Goal: Task Accomplishment & Management: Use online tool/utility

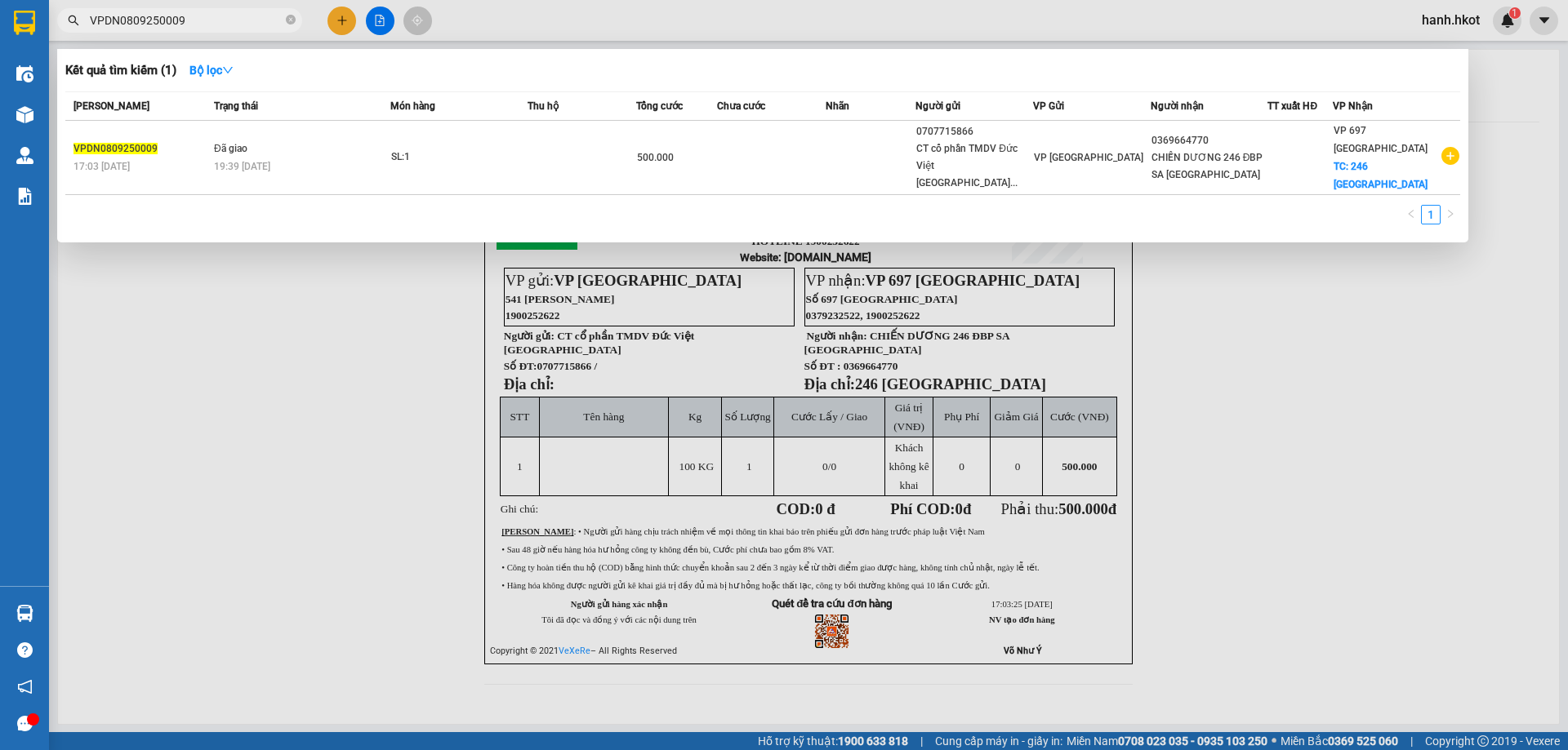
click at [244, 22] on input "VPDN0809250009" at bounding box center [186, 21] width 192 height 18
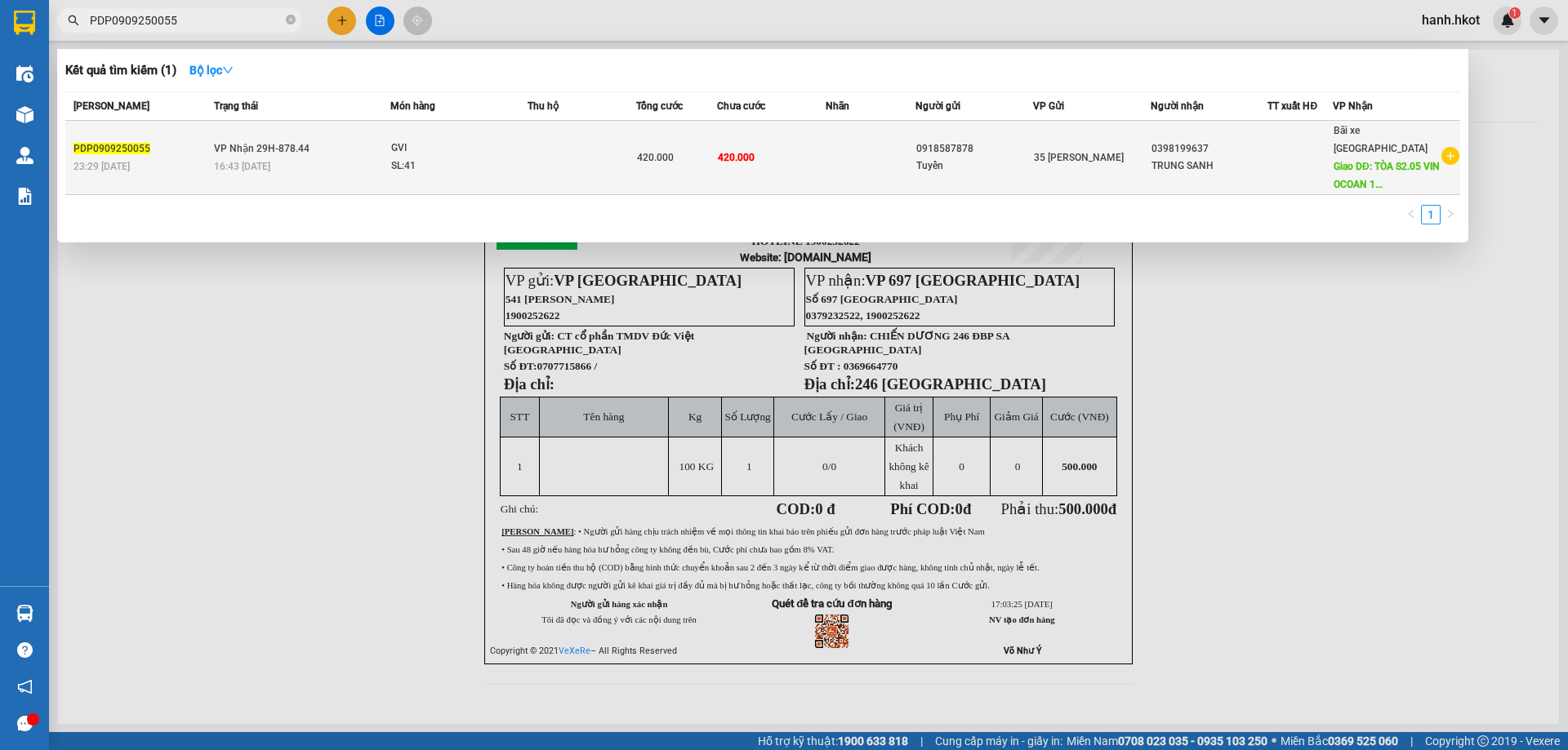
type input "PDP0909250055"
click at [443, 147] on div "GVI" at bounding box center [452, 149] width 122 height 18
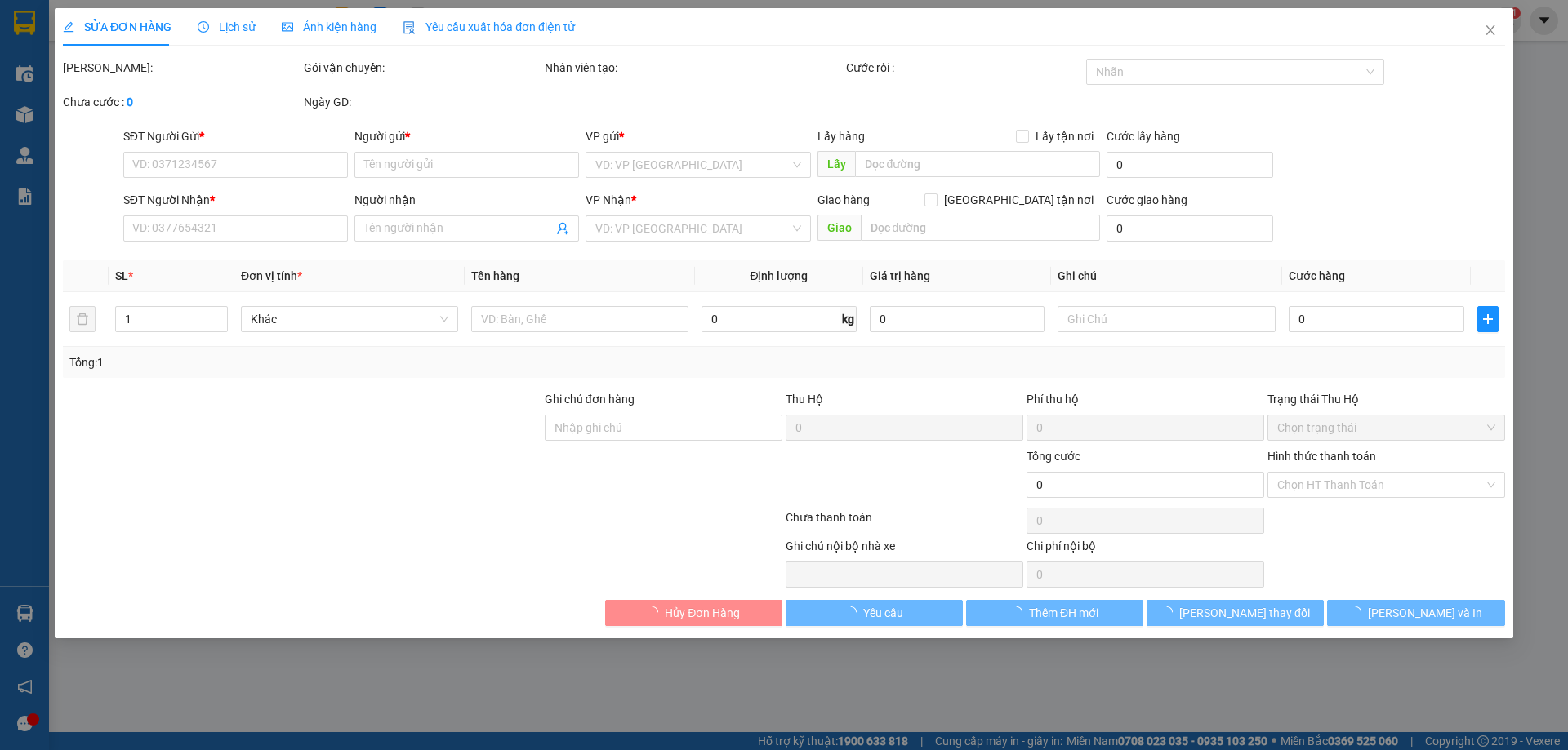
type input "0918587878"
type input "Tuyển"
type input "0398199637"
type input "TRUNG SANH"
type input "TÒA S2.05 VIN OCOAN 1 - ĐA TỐN - GIA LÂM - HN"
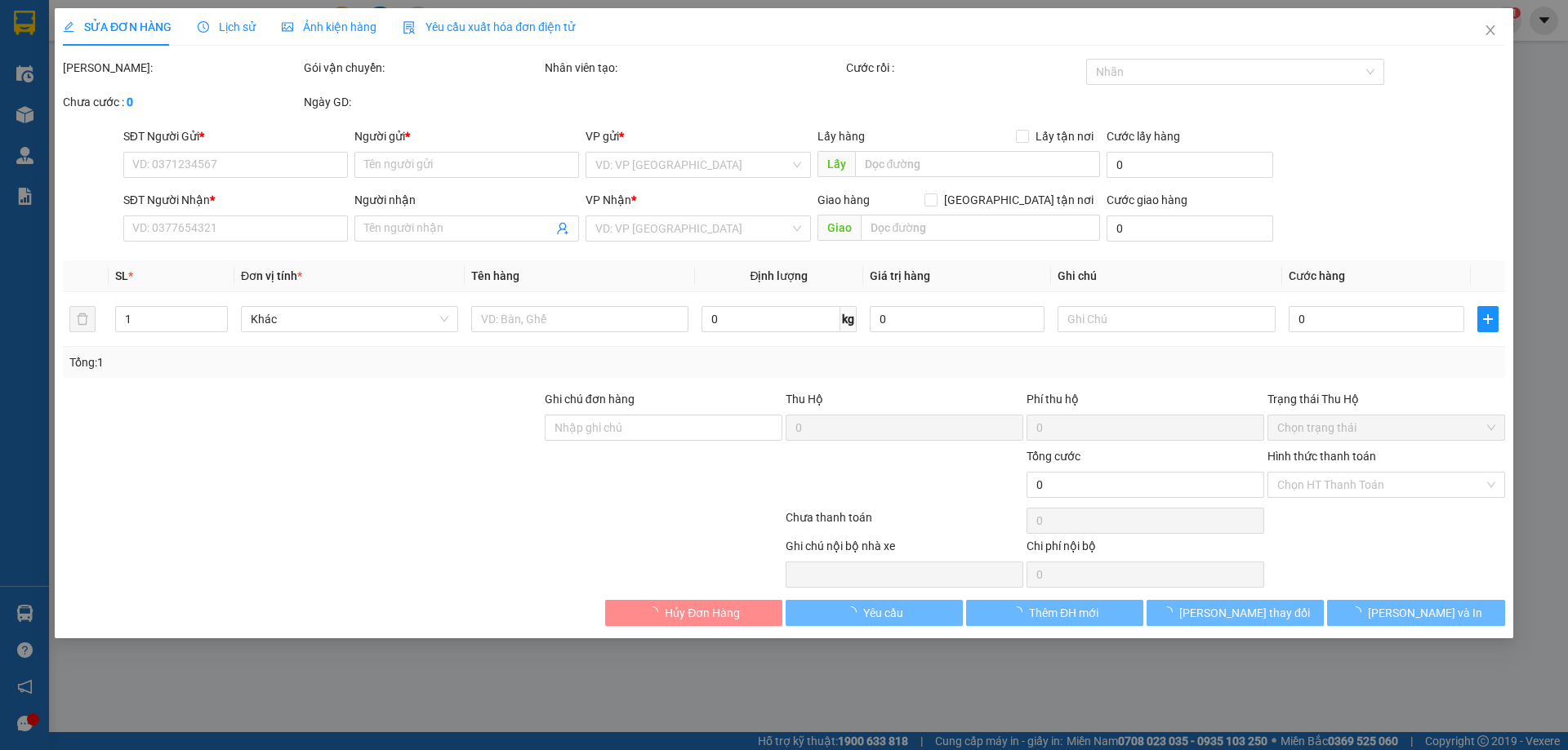
type input "420.000"
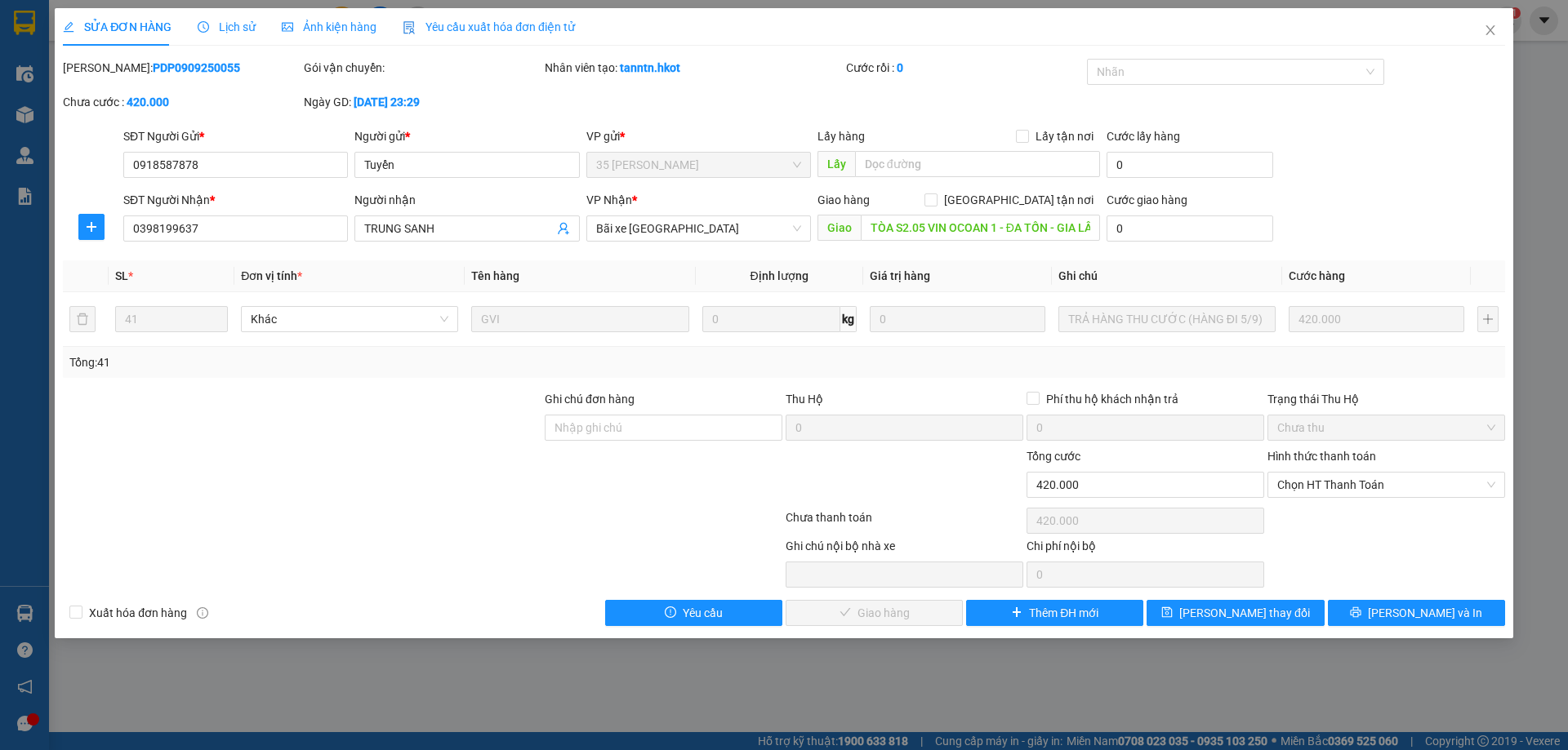
click at [234, 28] on span "Lịch sử" at bounding box center [226, 27] width 58 height 13
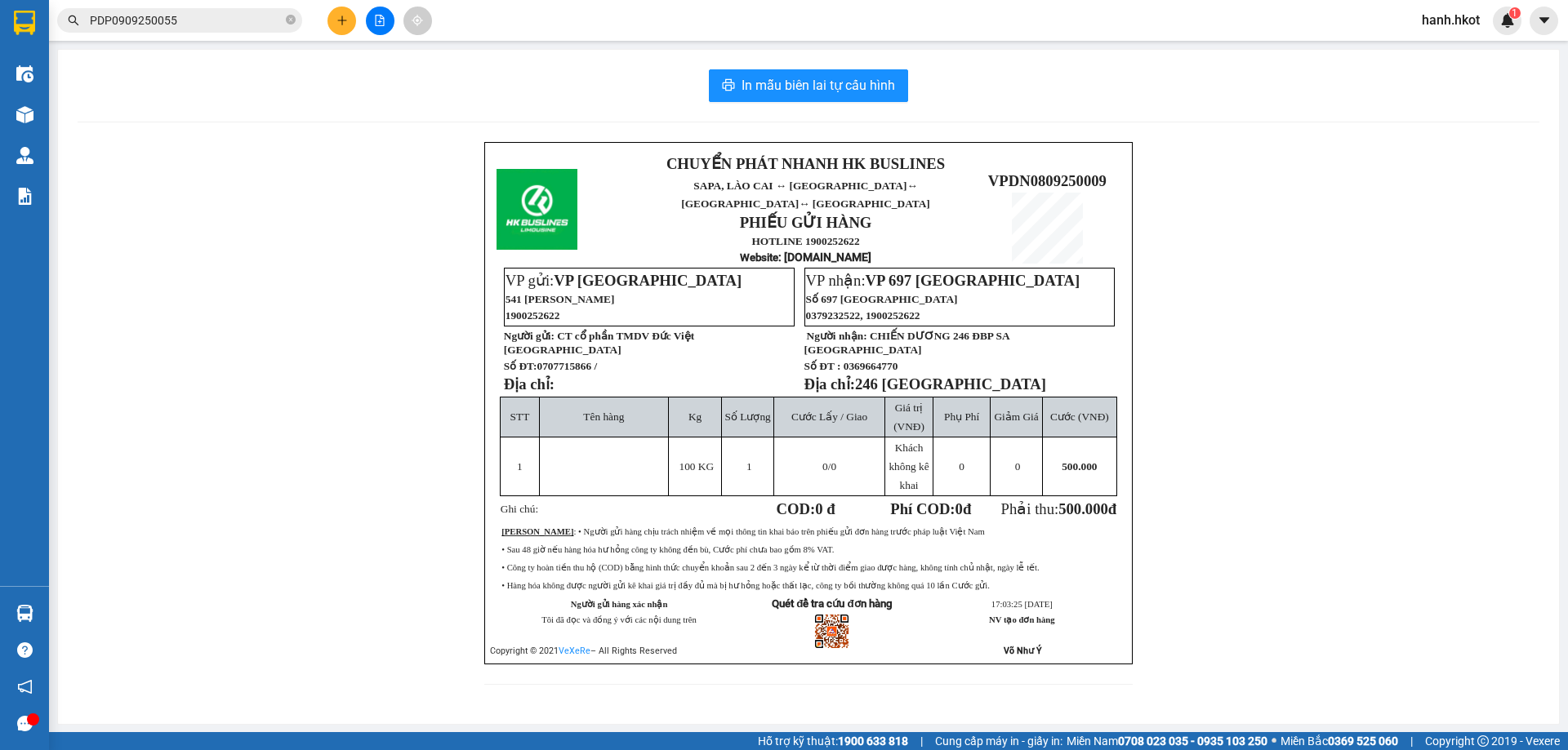
click at [191, 32] on span "PDP0909250055" at bounding box center [180, 20] width 245 height 24
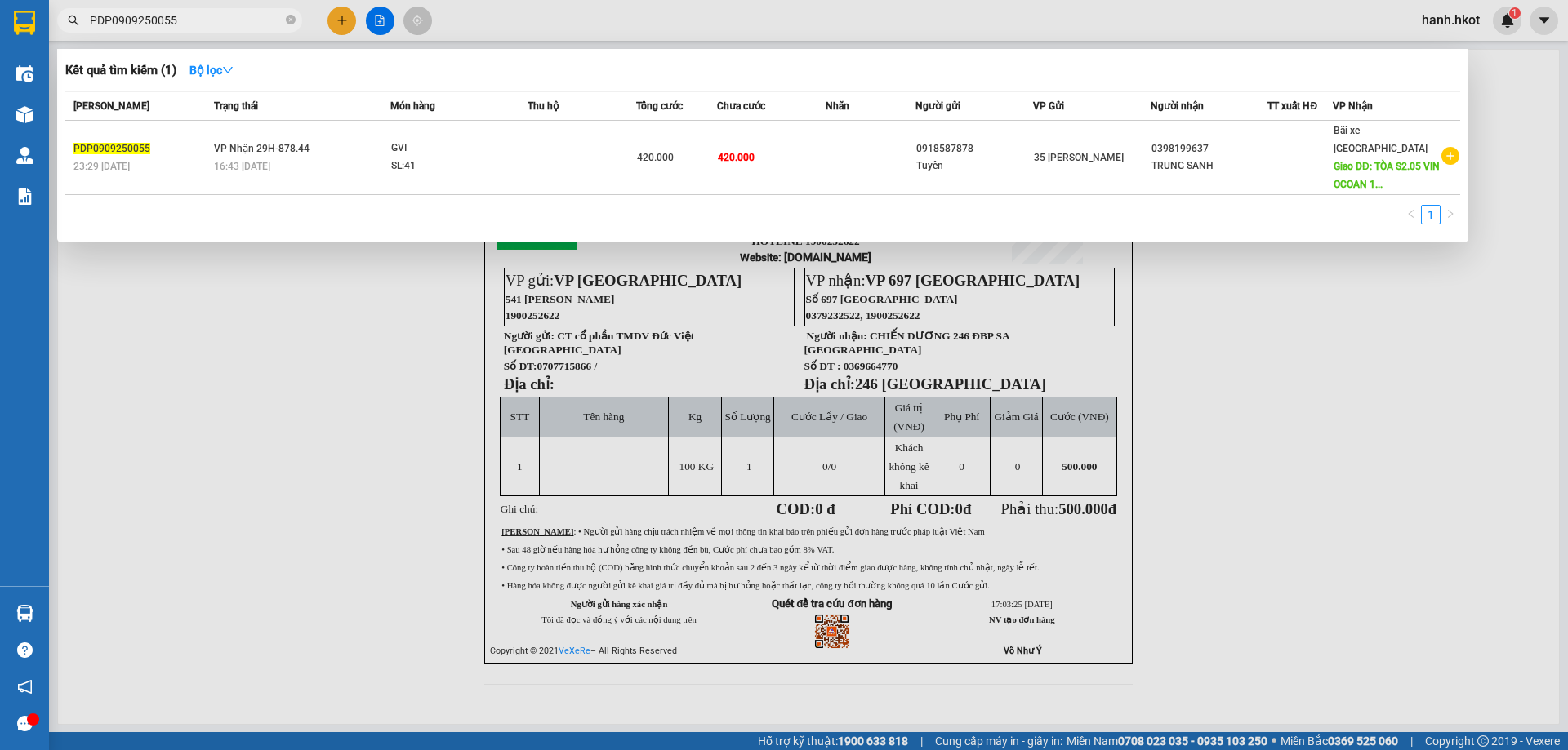
click at [208, 21] on input "PDP0909250055" at bounding box center [186, 21] width 192 height 18
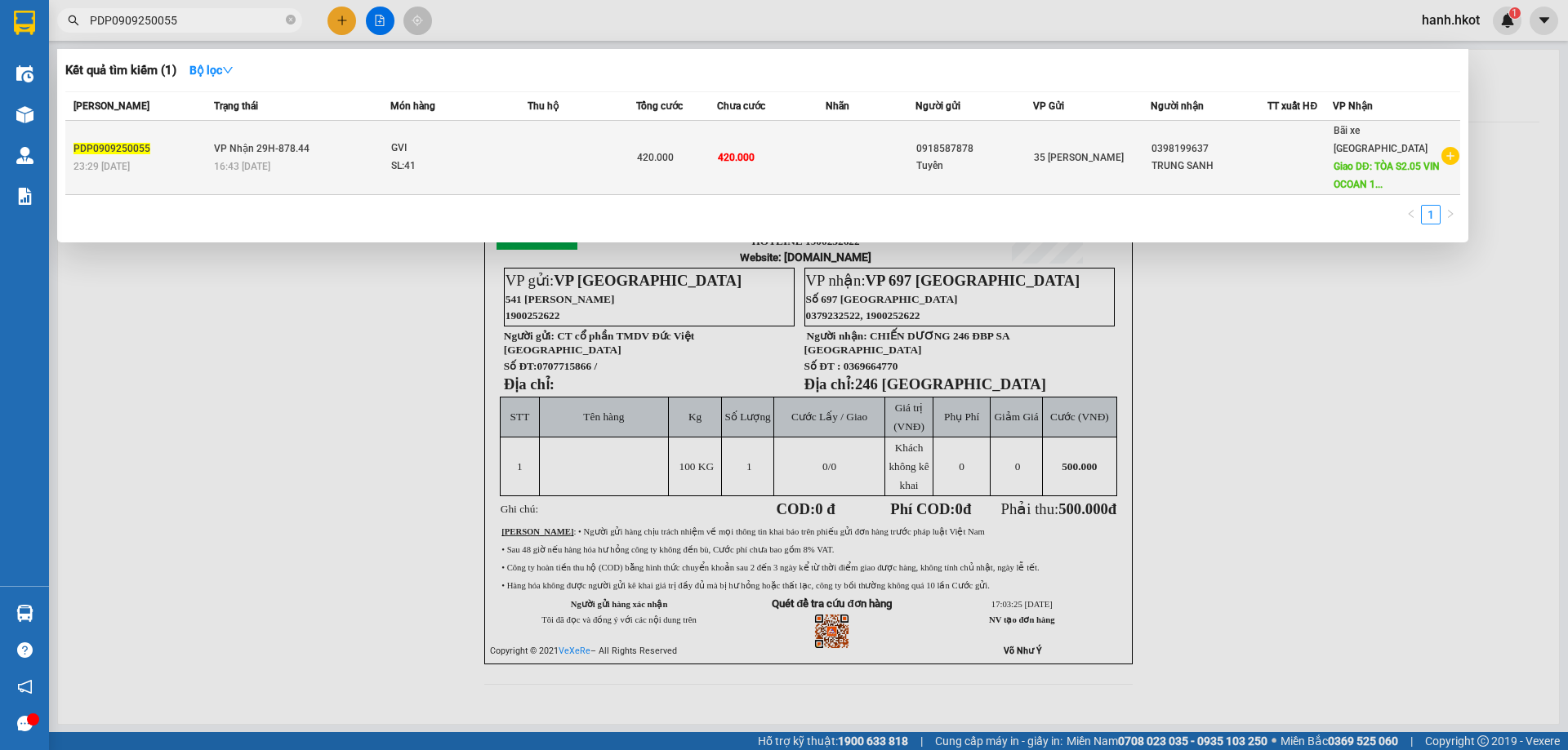
click at [168, 142] on div "PDP0909250055" at bounding box center [141, 149] width 136 height 17
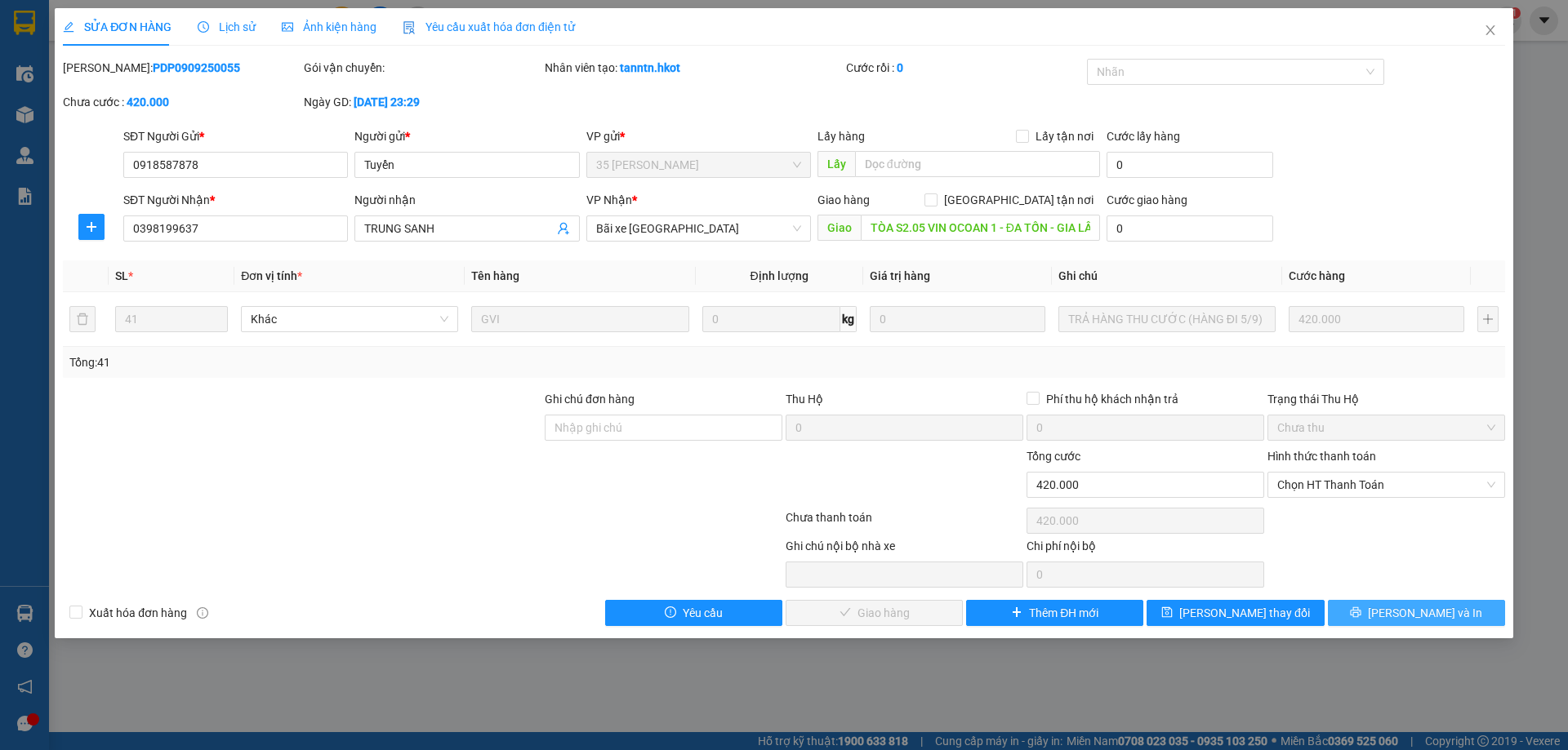
click at [1383, 606] on button "[PERSON_NAME] và In" at bounding box center [1416, 613] width 177 height 26
